Goal: Task Accomplishment & Management: Manage account settings

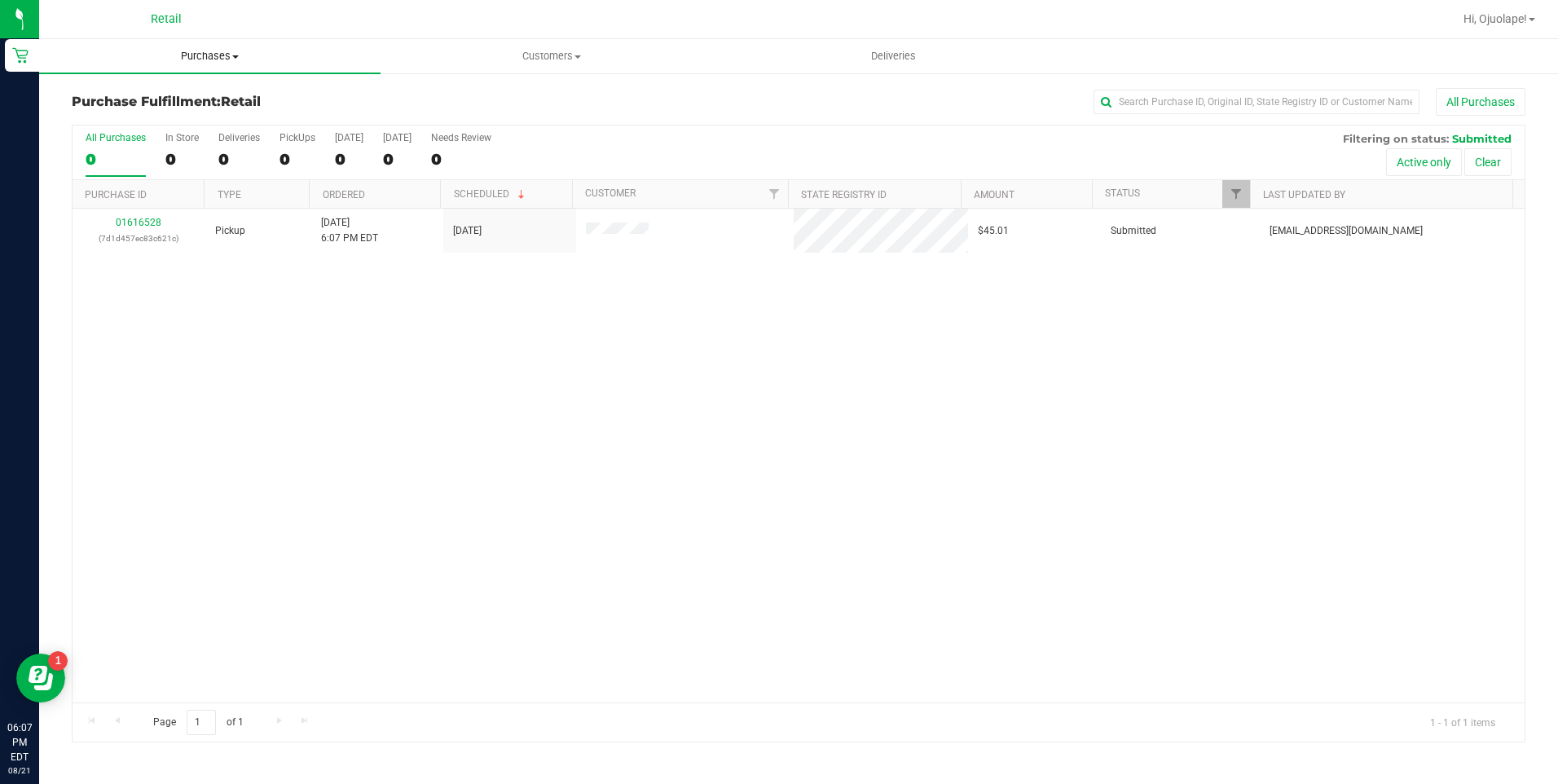
drag, startPoint x: 230, startPoint y: 53, endPoint x: 227, endPoint y: 67, distance: 14.3
click at [230, 53] on span "Purchases" at bounding box center [210, 56] width 341 height 15
click at [216, 97] on li "Summary of purchases" at bounding box center [210, 98] width 341 height 20
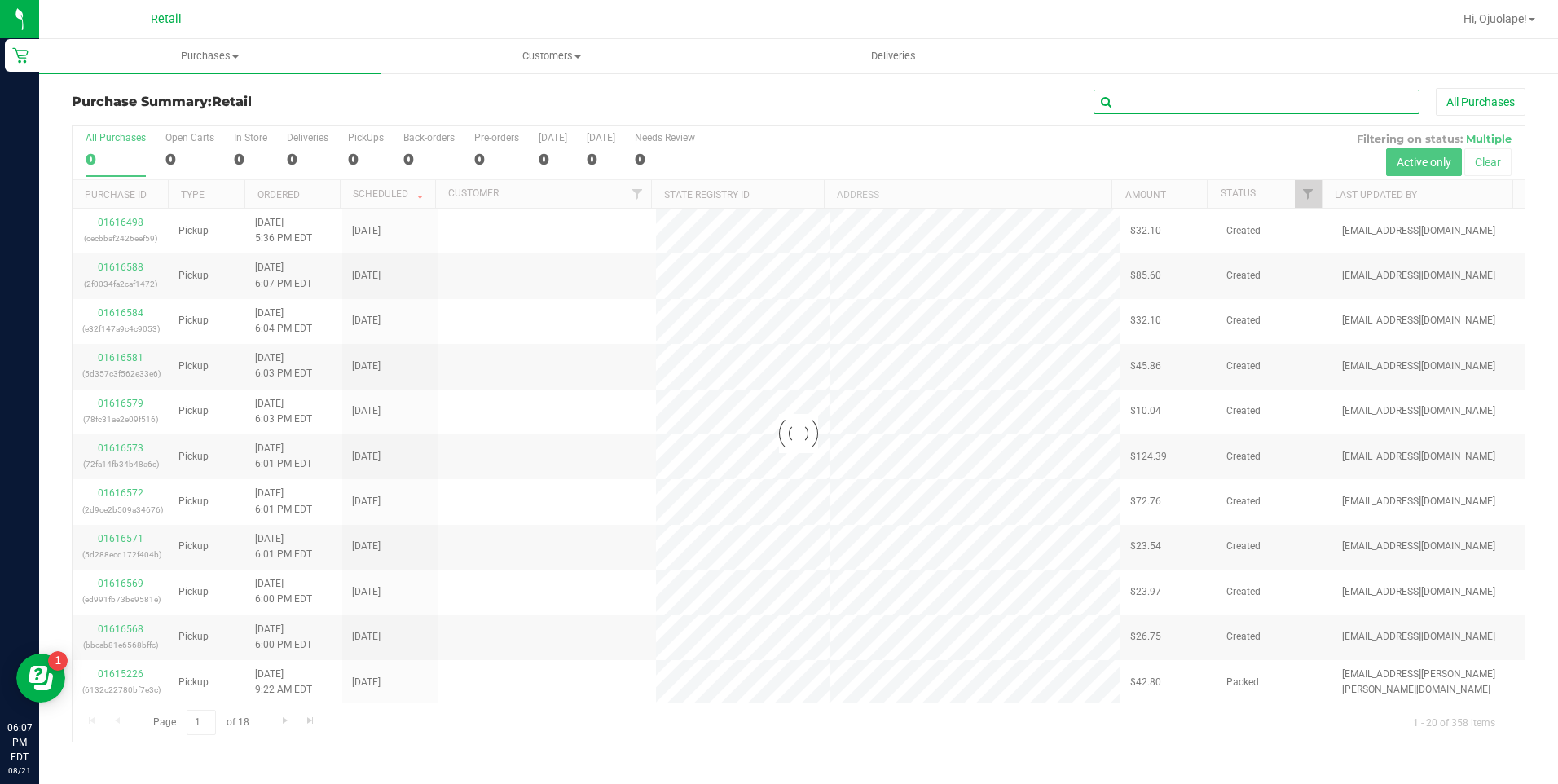
click at [1131, 104] on input "text" at bounding box center [1256, 102] width 326 height 24
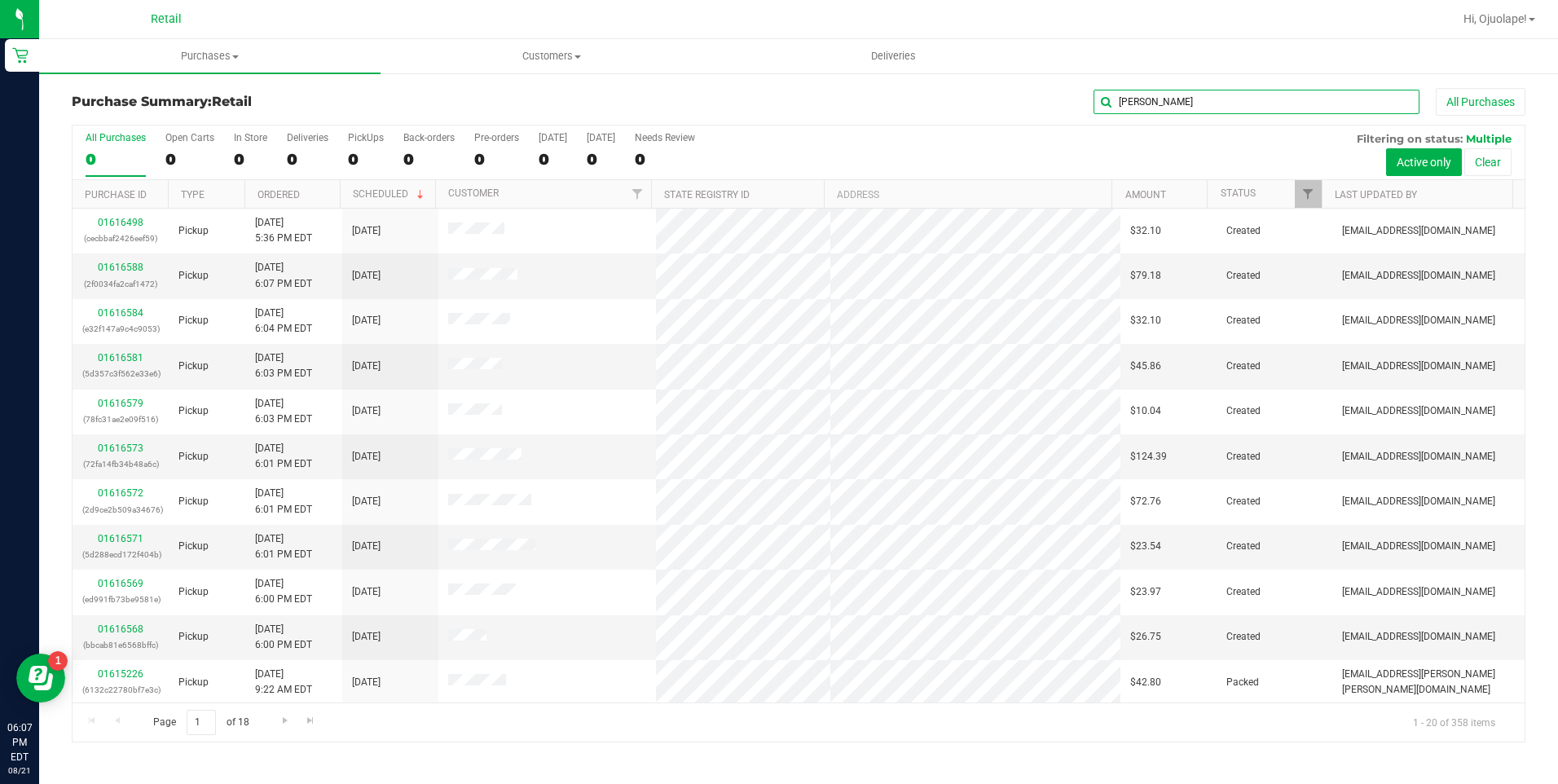
type input "[PERSON_NAME]"
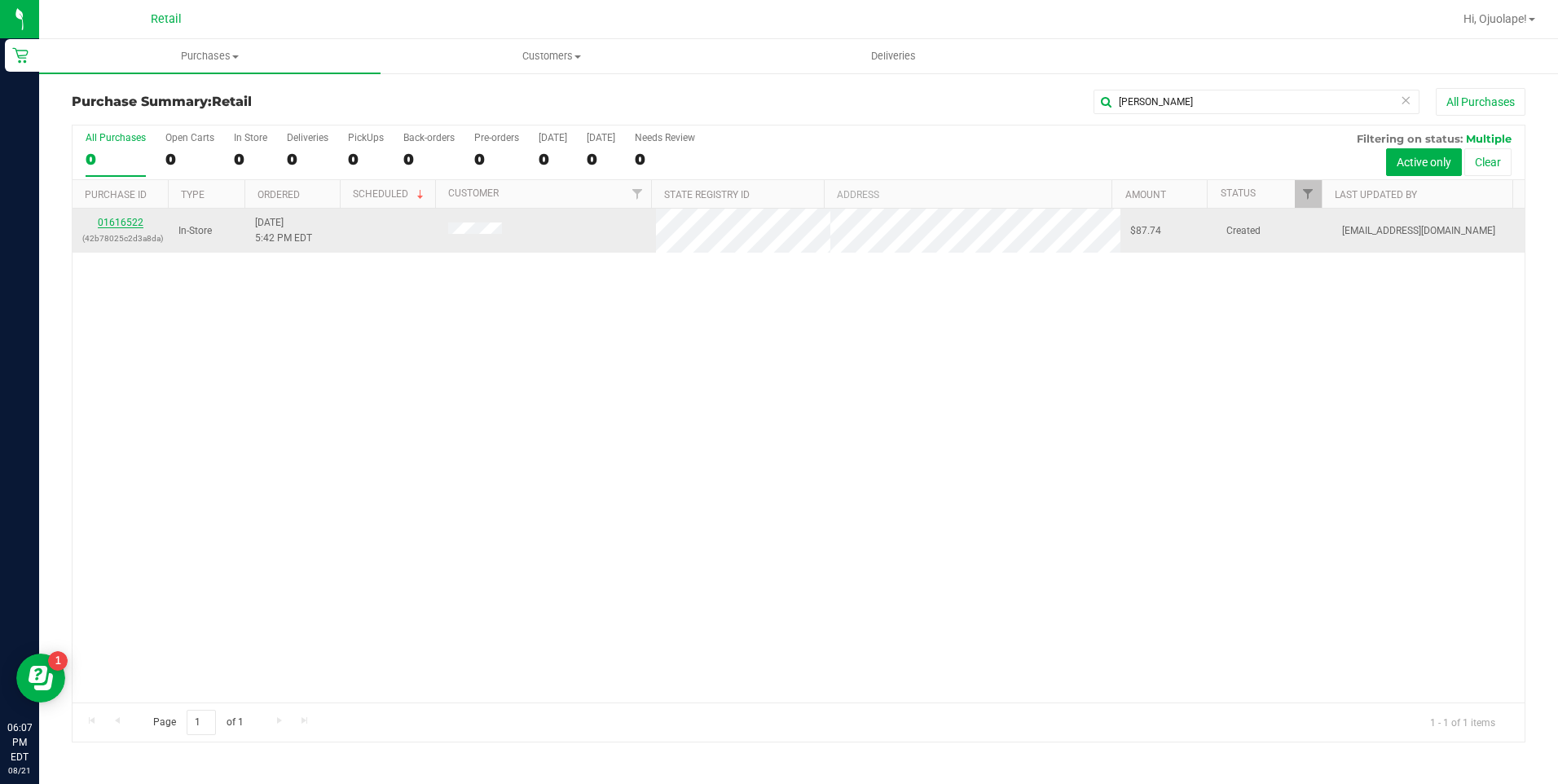
click at [132, 217] on link "01616522" at bounding box center [120, 222] width 46 height 11
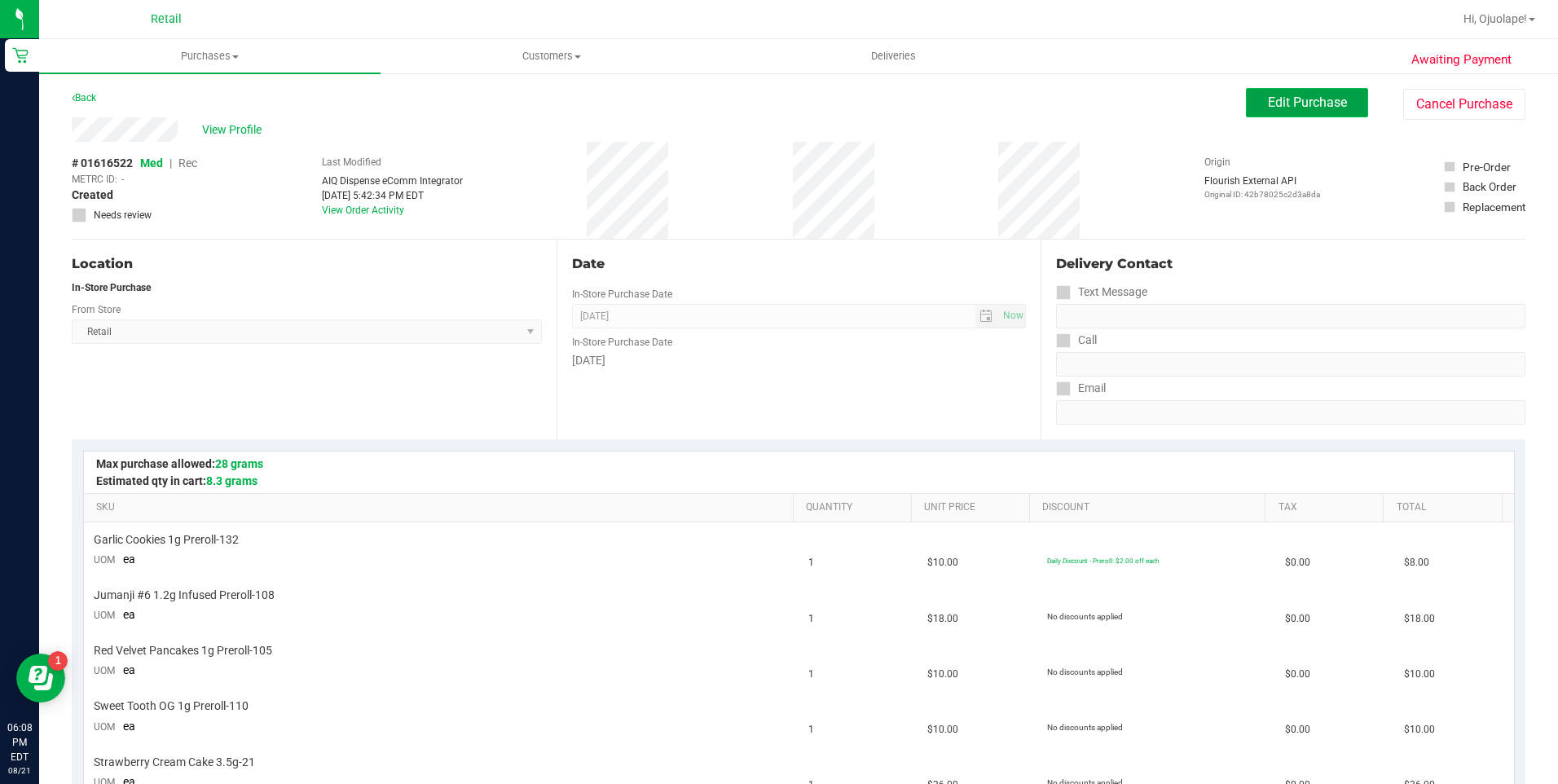
click at [1268, 98] on span "Edit Purchase" at bounding box center [1307, 102] width 79 height 16
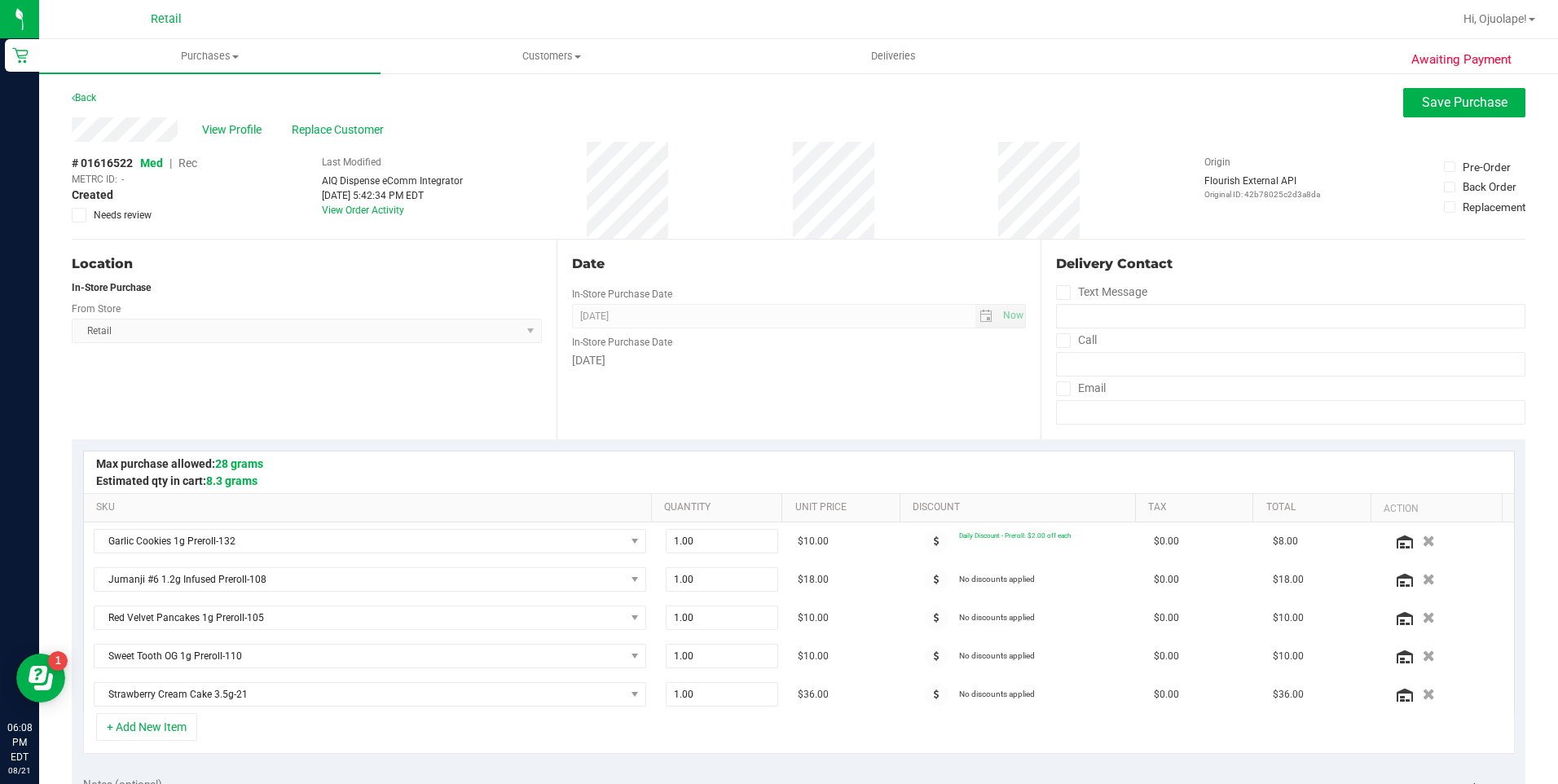
click at [191, 162] on span "Rec" at bounding box center [187, 163] width 19 height 13
click at [1491, 113] on button "Save Purchase" at bounding box center [1464, 102] width 122 height 29
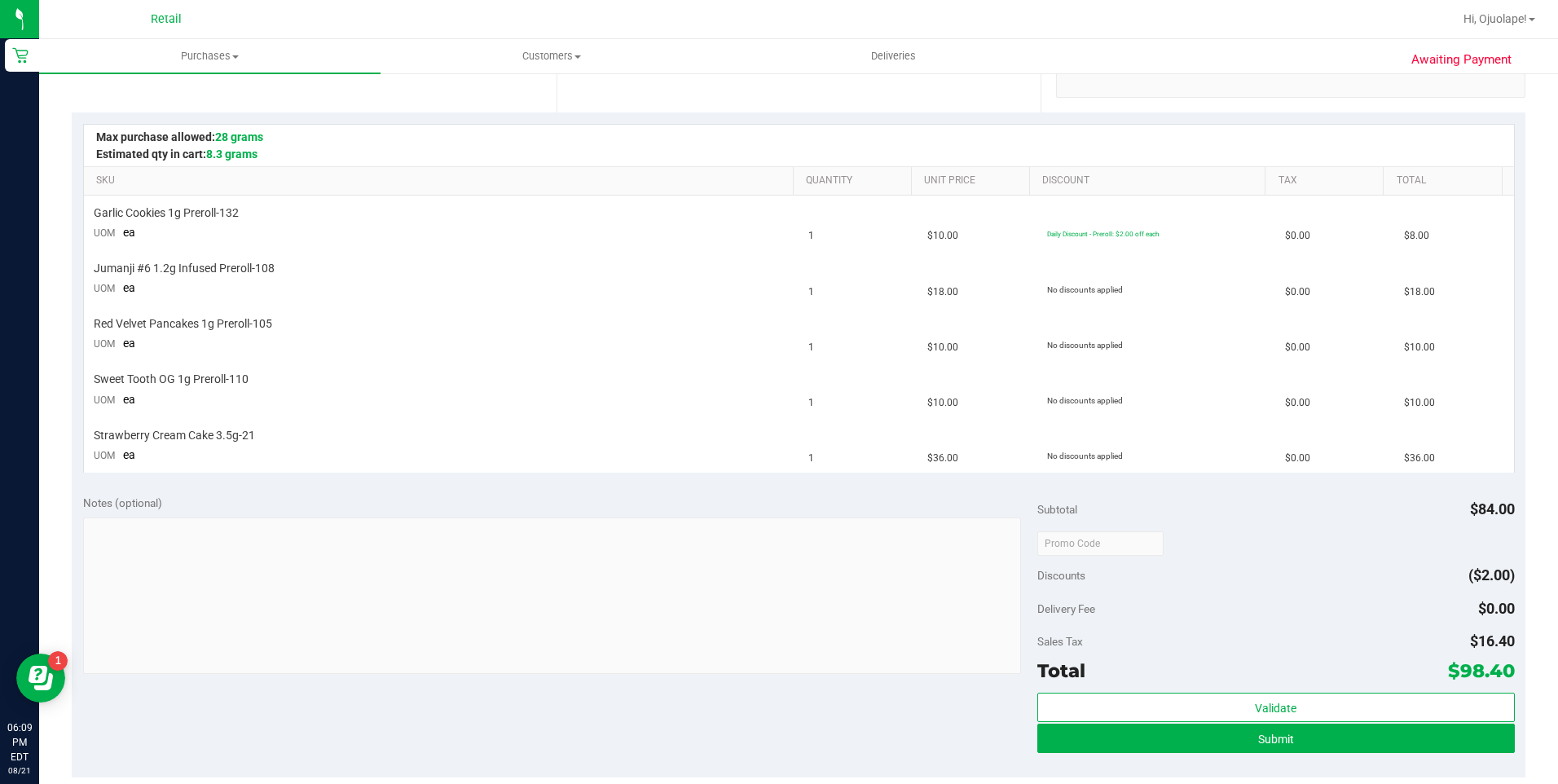
scroll to position [407, 0]
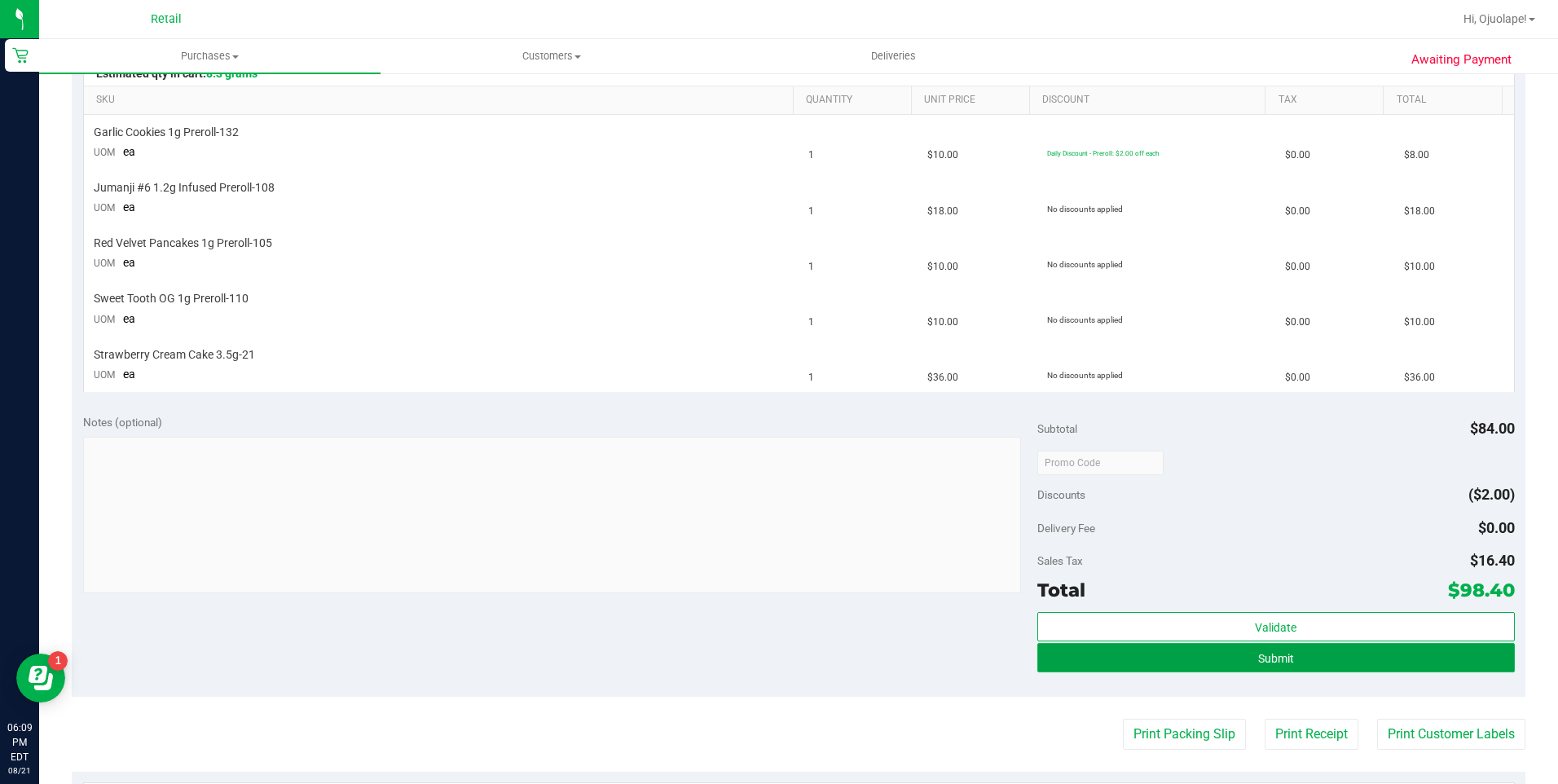
click at [1271, 660] on span "Submit" at bounding box center [1276, 658] width 36 height 13
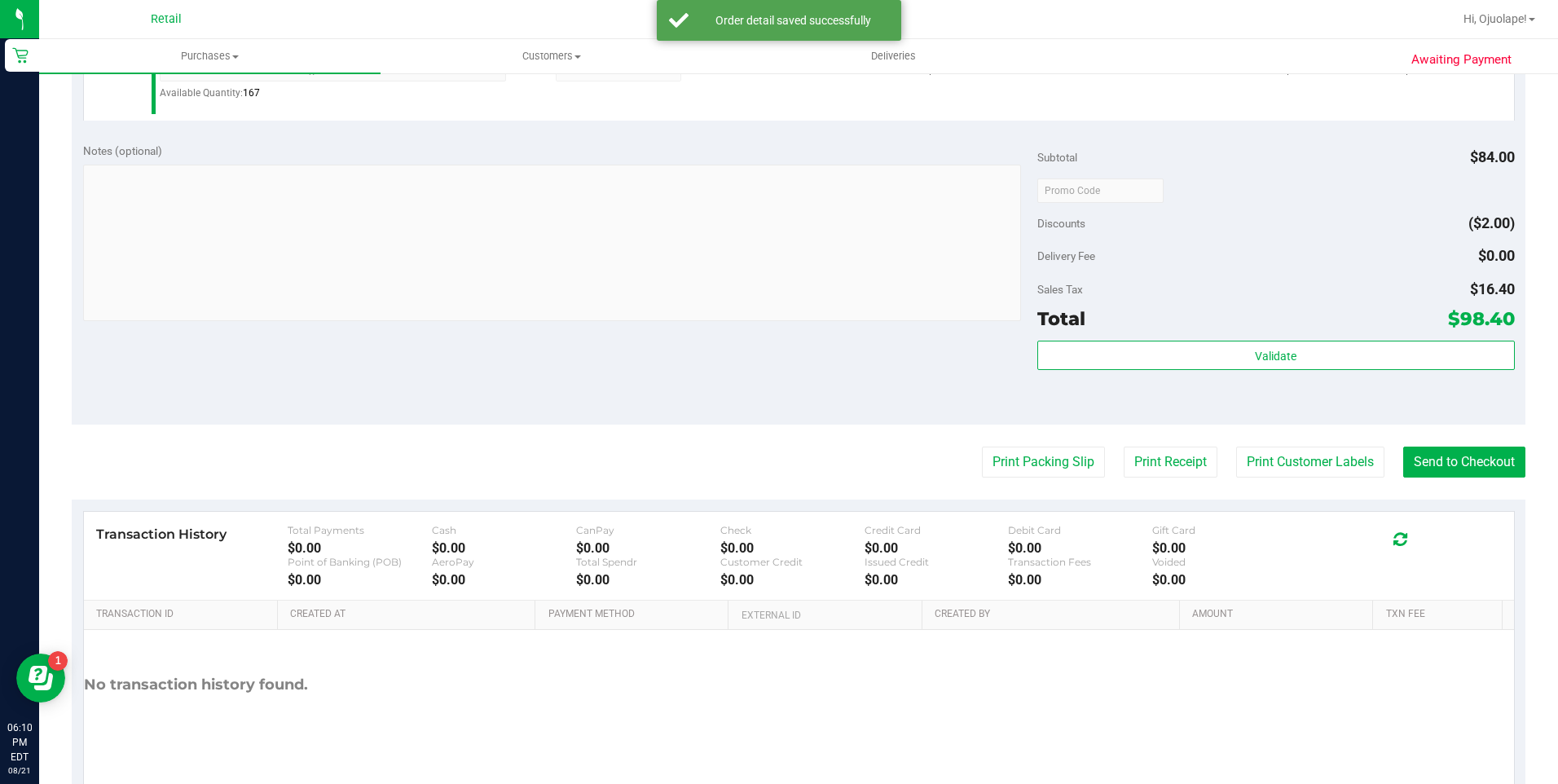
scroll to position [836, 0]
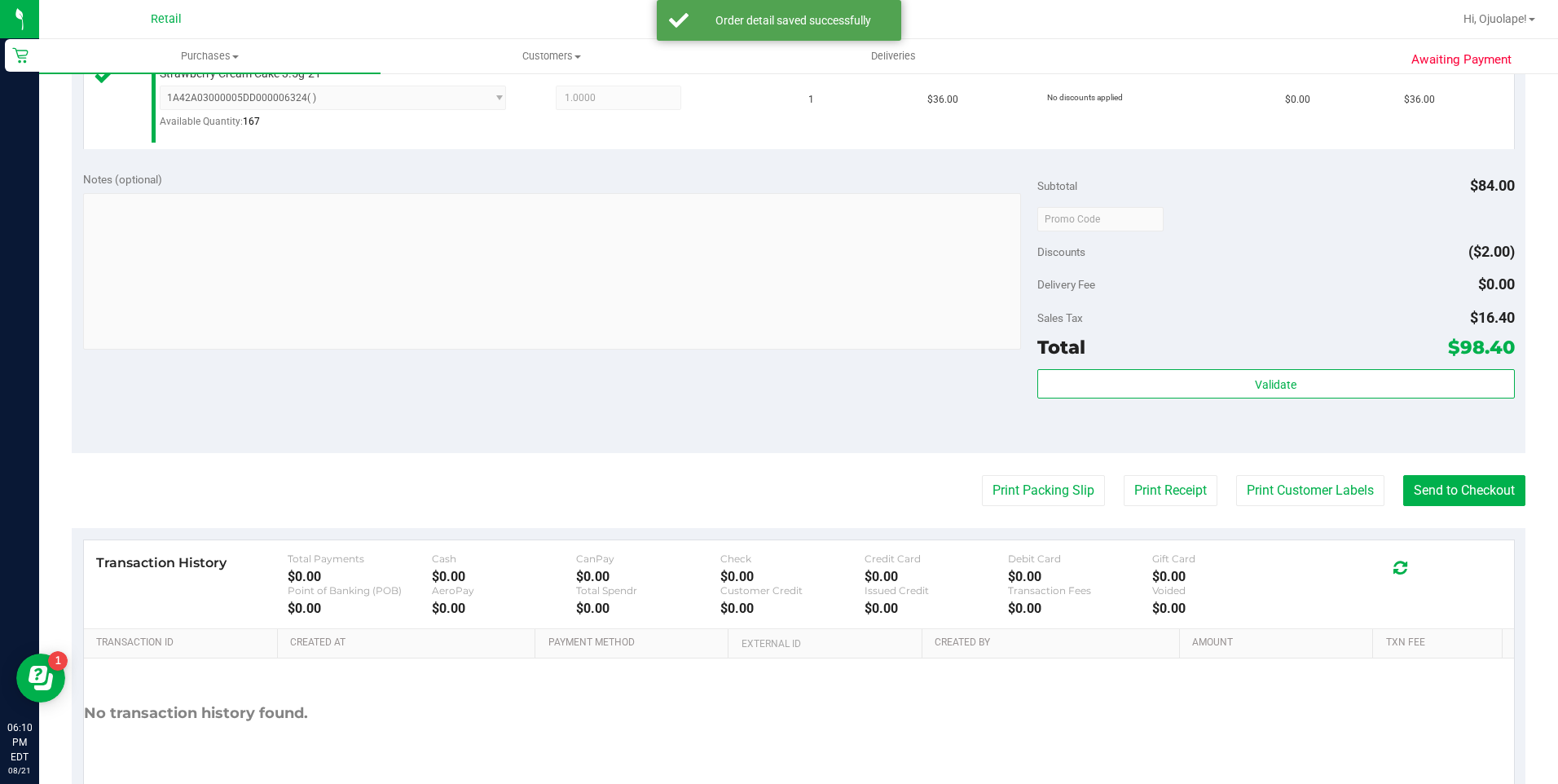
click at [1504, 474] on purchase-details "Back Edit Purchase Cancel Purchase View Profile # 01616522 Med | Rec METRC ID: …" at bounding box center [799, 42] width 1454 height 1581
click at [1503, 481] on button "Send to Checkout" at bounding box center [1464, 490] width 122 height 31
